Goal: Entertainment & Leisure: Consume media (video, audio)

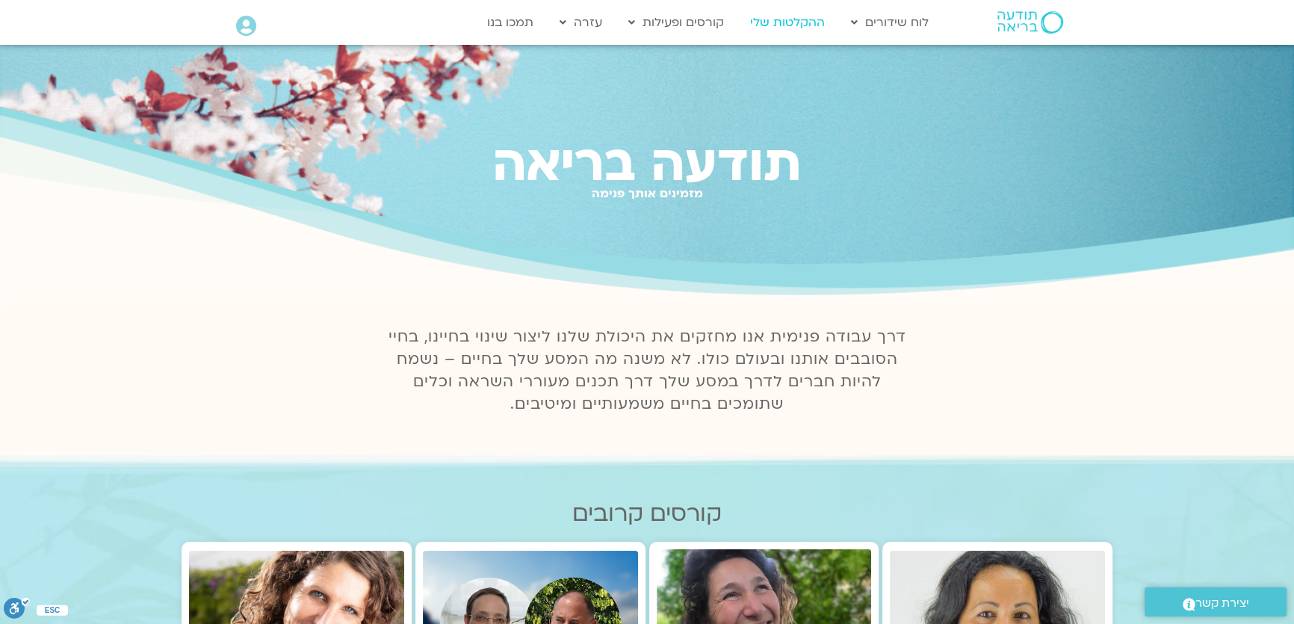
click at [803, 16] on link "ההקלטות שלי" at bounding box center [788, 22] width 90 height 28
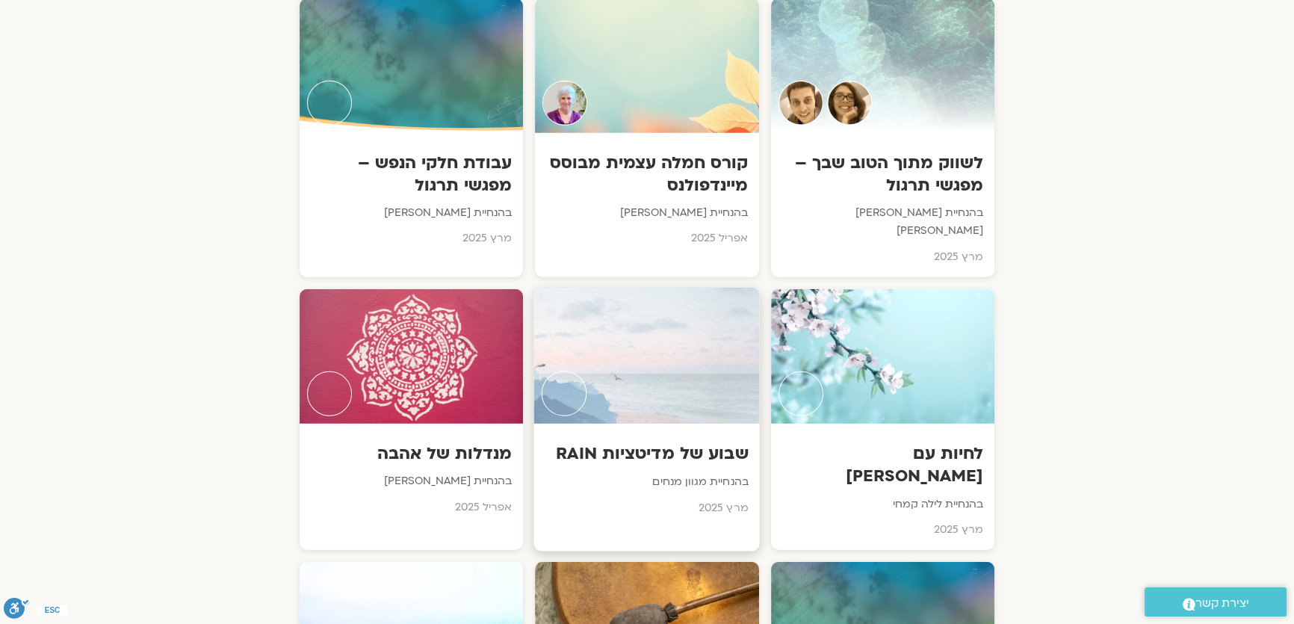
scroll to position [5298, 0]
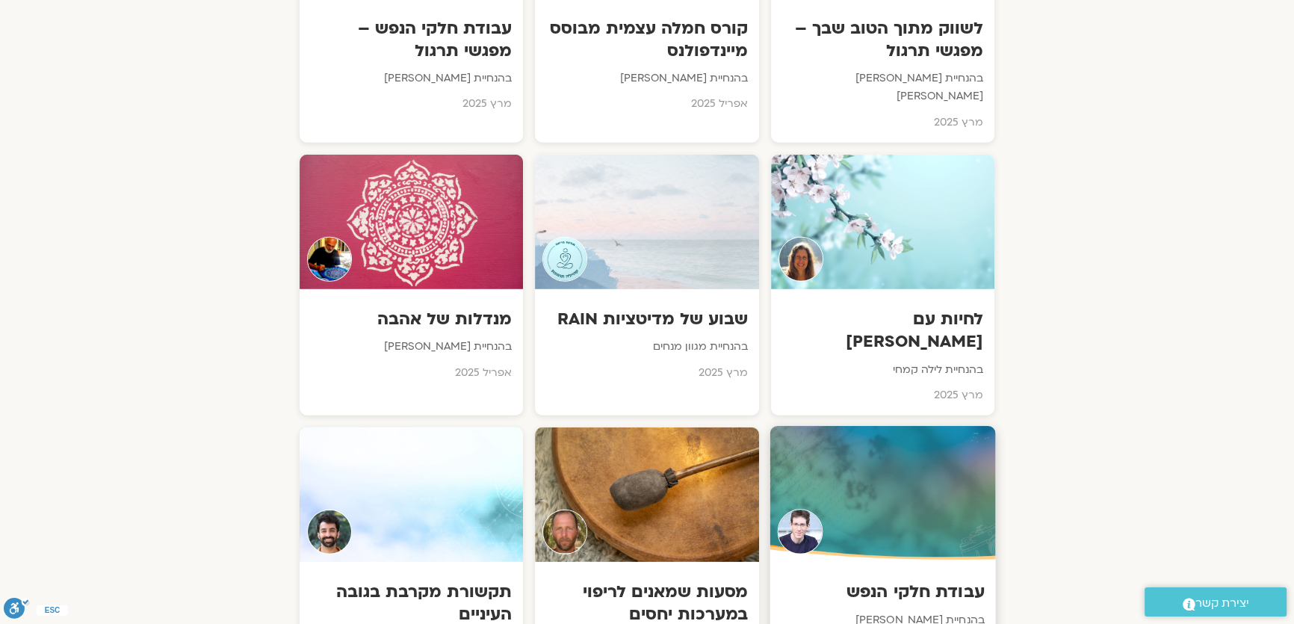
click at [870, 426] on div at bounding box center [883, 494] width 226 height 136
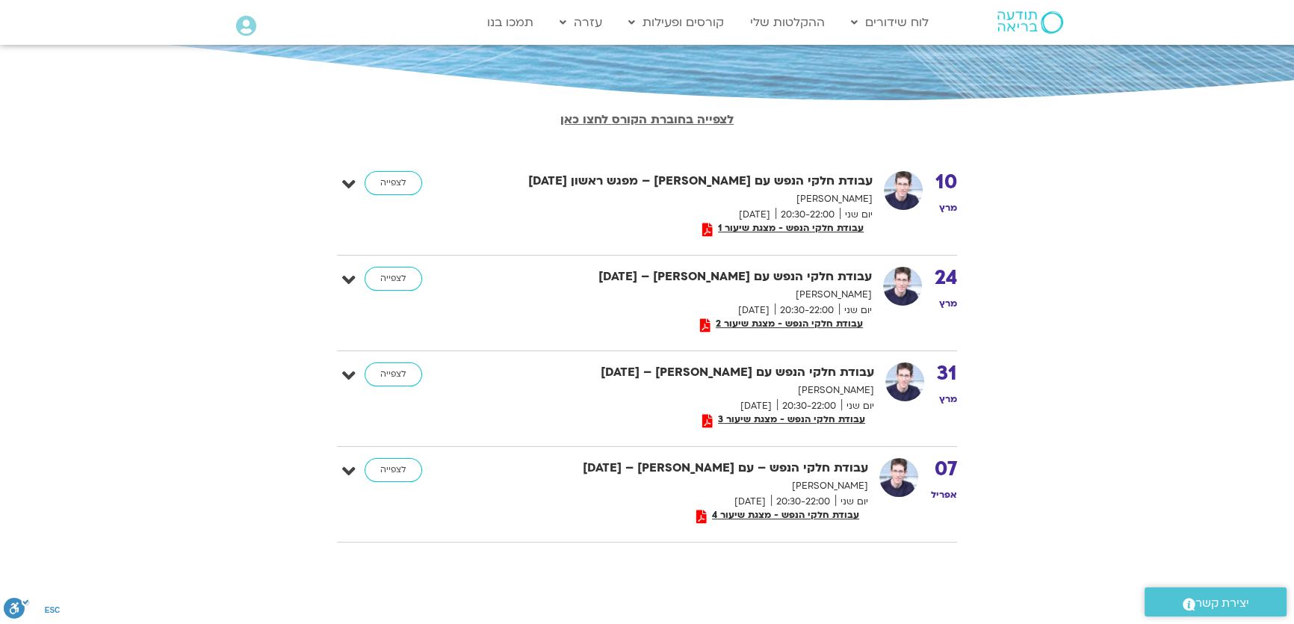
scroll to position [271, 0]
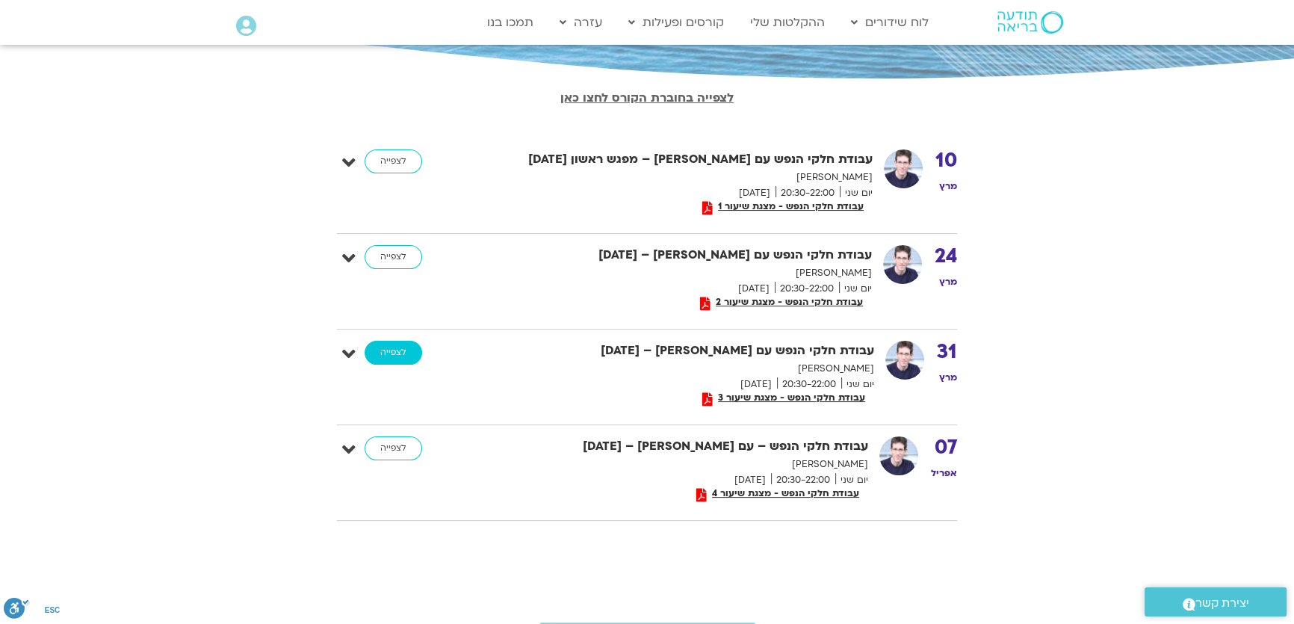
click at [404, 355] on link "לצפייה" at bounding box center [394, 353] width 58 height 24
